Goal: Transaction & Acquisition: Purchase product/service

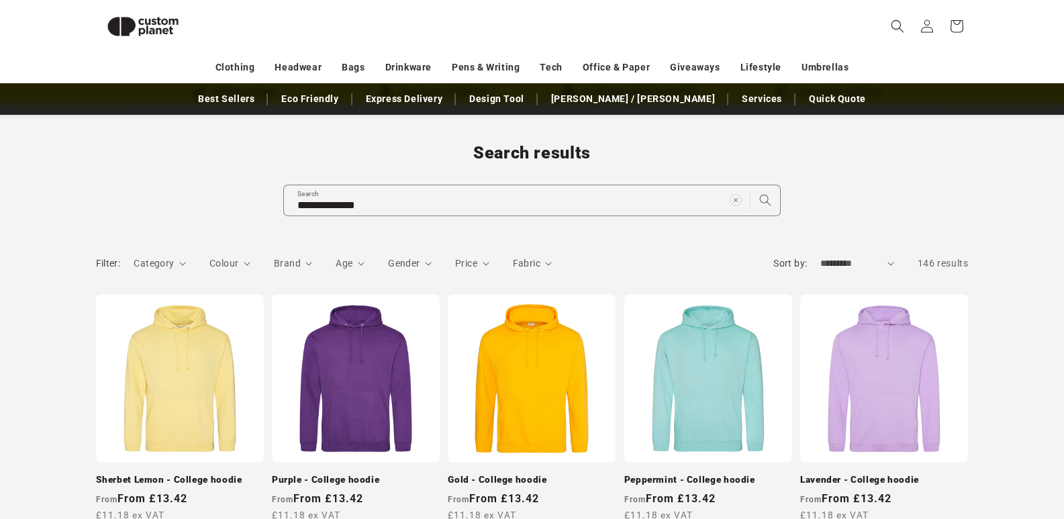
scroll to position [55, 0]
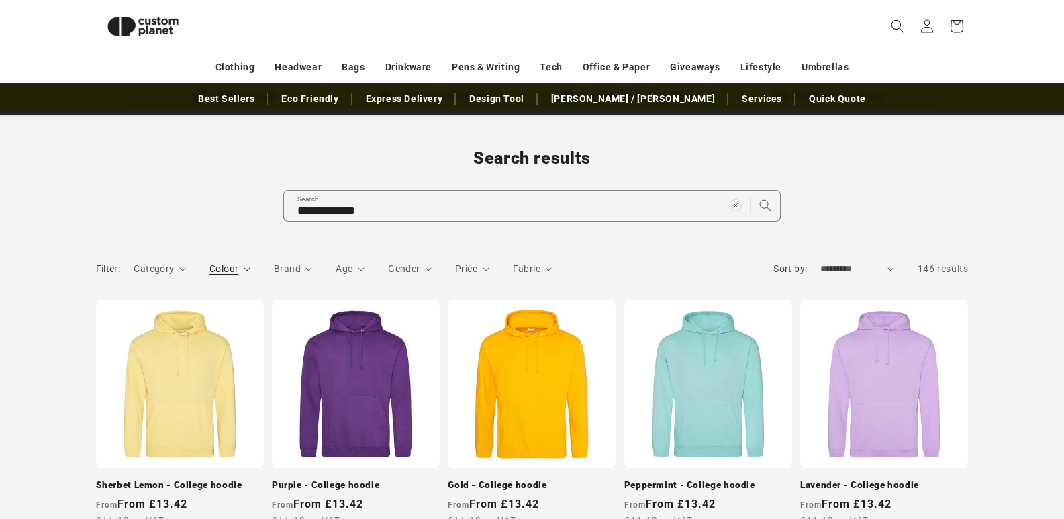
click at [244, 268] on icon "Colour (0 selected)" at bounding box center [247, 269] width 7 height 4
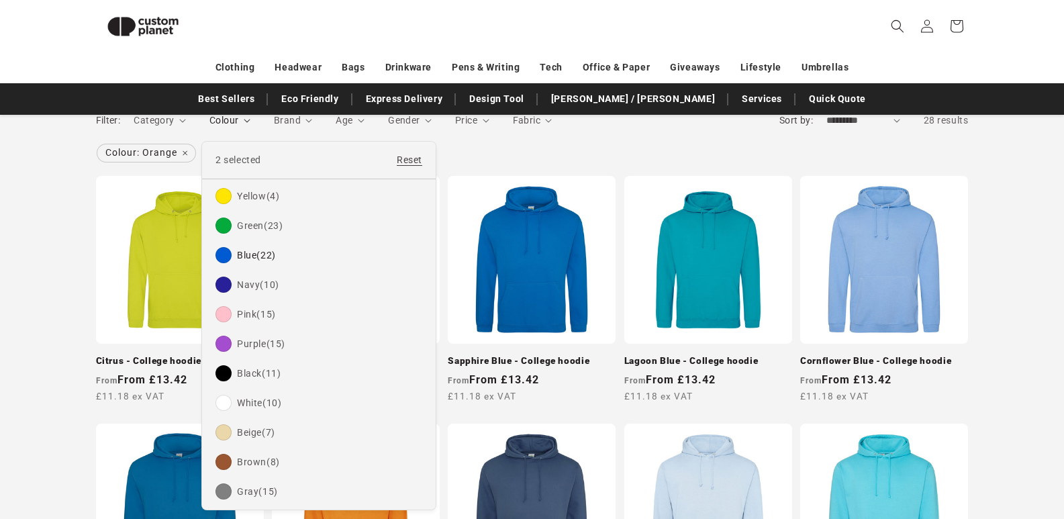
scroll to position [192, 0]
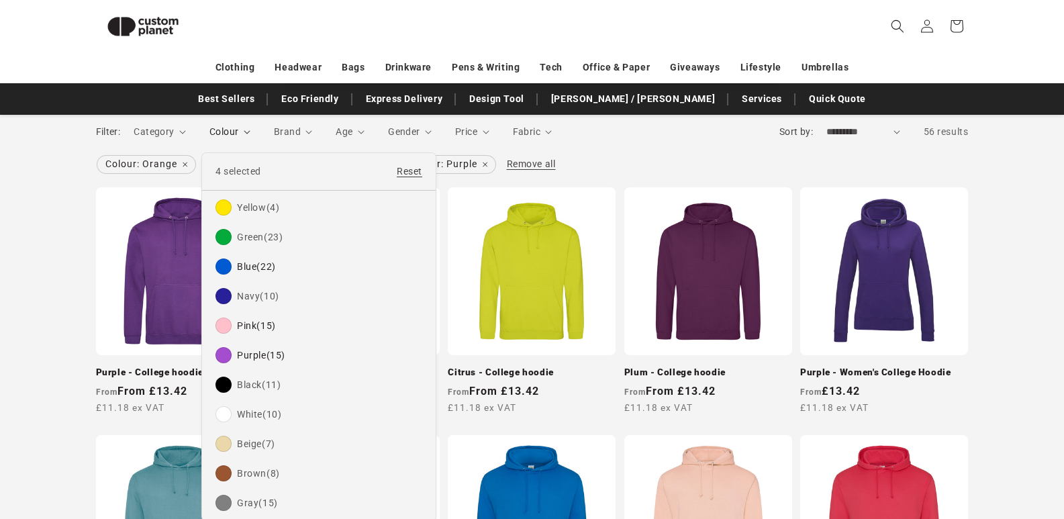
drag, startPoint x: 1027, startPoint y: 199, endPoint x: 1031, endPoint y: 192, distance: 7.8
click at [250, 139] on summary "Colour" at bounding box center [229, 132] width 41 height 14
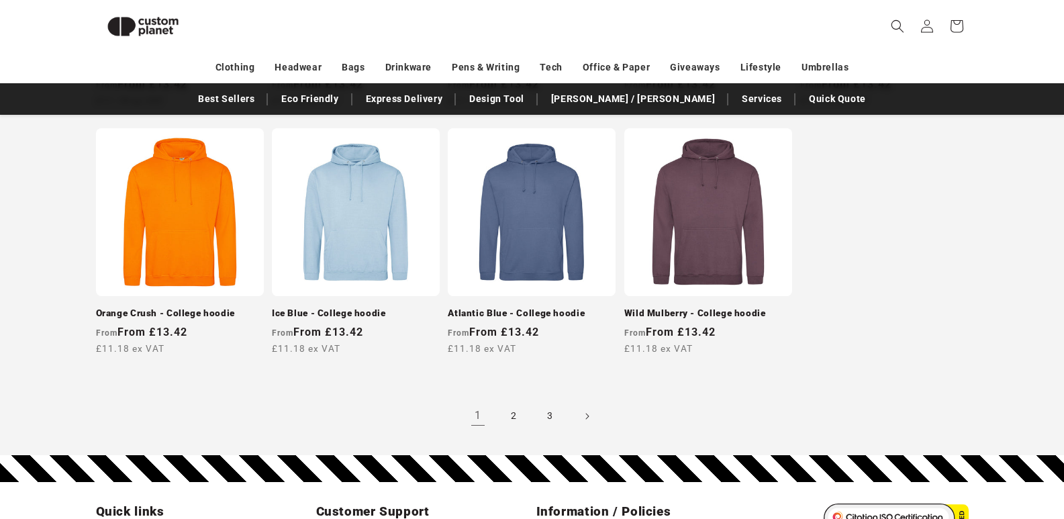
scroll to position [1325, 0]
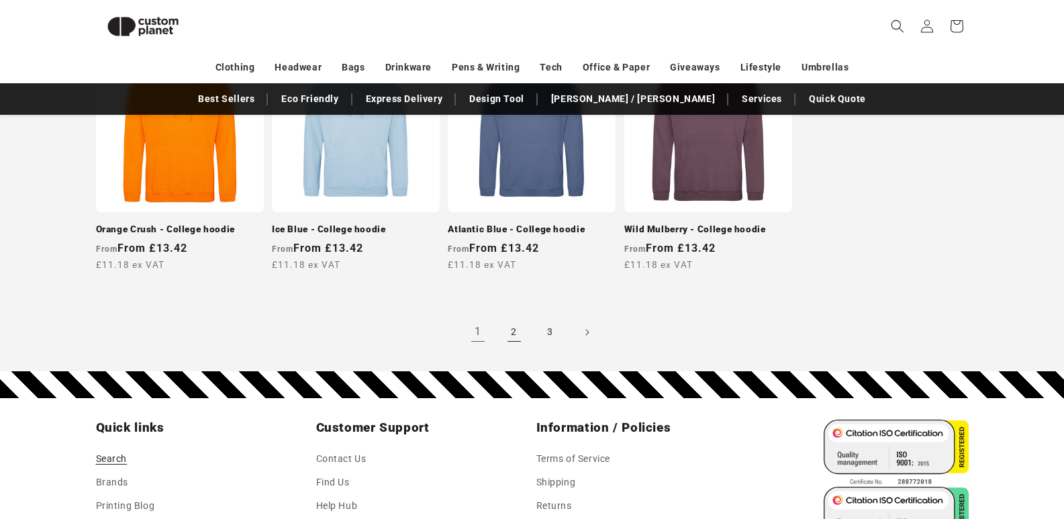
click at [515, 330] on link "2" at bounding box center [514, 332] width 30 height 30
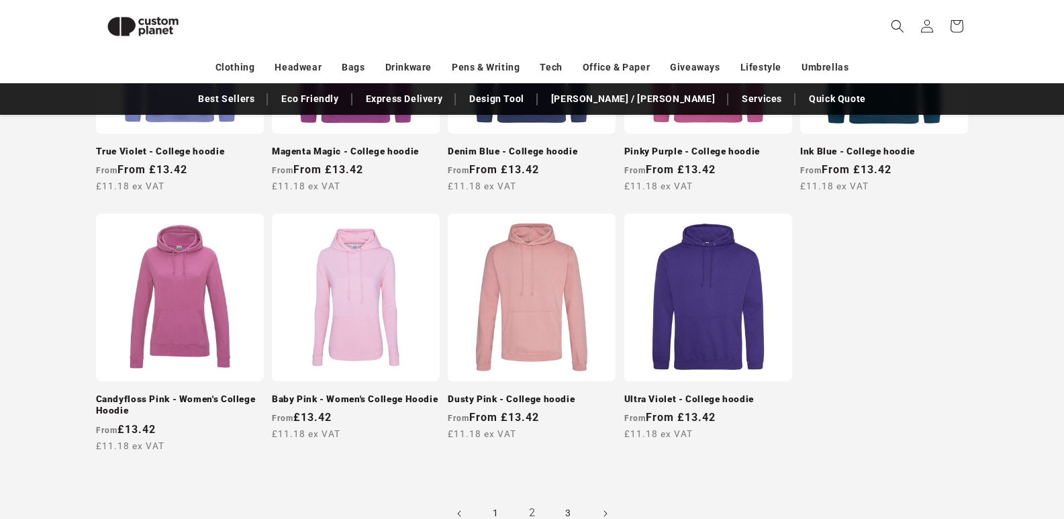
scroll to position [1174, 0]
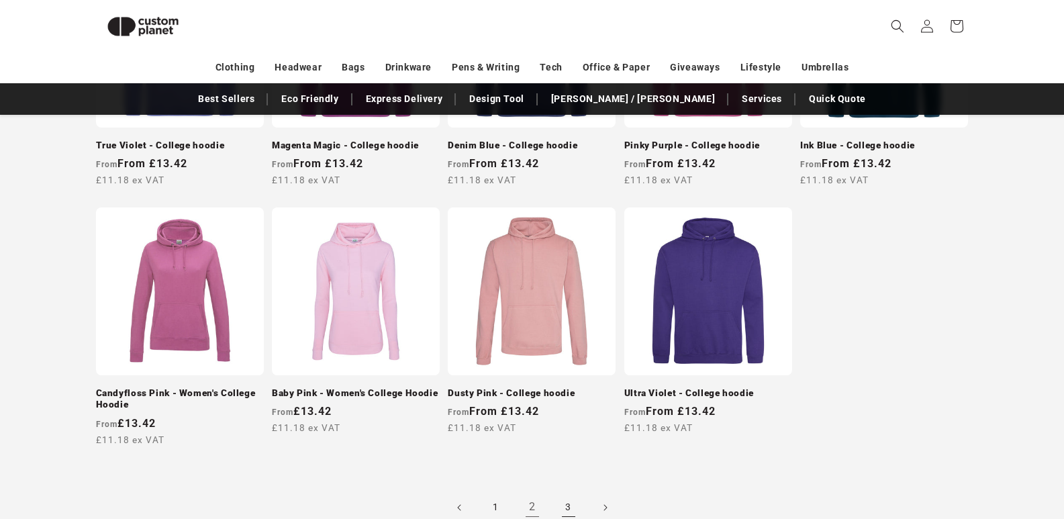
click at [565, 504] on link "3" at bounding box center [569, 508] width 30 height 30
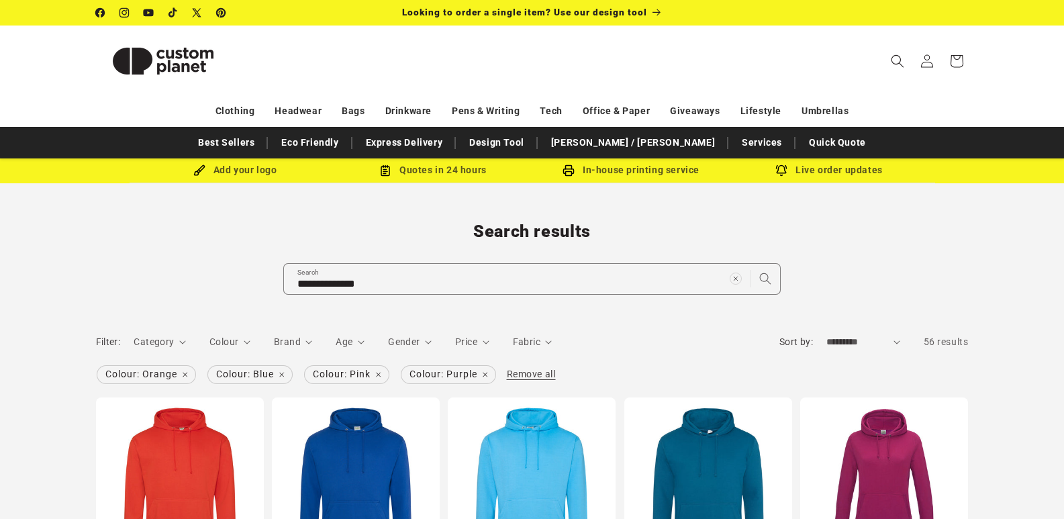
scroll to position [5, 0]
